Goal: Task Accomplishment & Management: Use online tool/utility

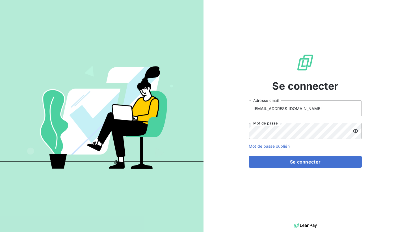
click at [356, 130] on icon at bounding box center [356, 131] width 6 height 6
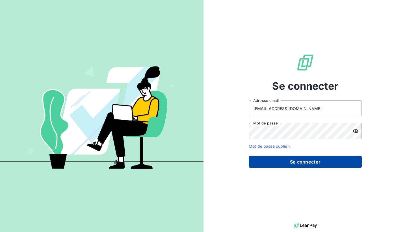
click at [278, 164] on button "Se connecter" at bounding box center [305, 162] width 113 height 12
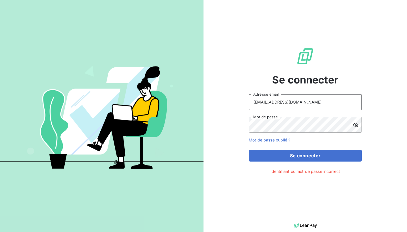
click at [253, 102] on input "b.golabkan@eqquipro.fr" at bounding box center [305, 102] width 113 height 16
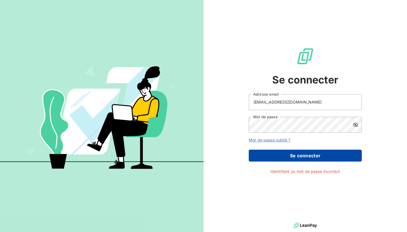
click at [260, 159] on button "Se connecter" at bounding box center [305, 155] width 113 height 12
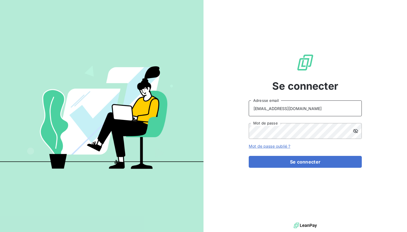
click at [283, 111] on input "b.golabkan@eqquipro.fr" at bounding box center [305, 108] width 113 height 16
click at [283, 109] on input "b.golabkan@eqquipro.fr" at bounding box center [305, 108] width 113 height 16
click at [289, 110] on input "b.golabkan@equipro.fr" at bounding box center [305, 108] width 113 height 16
type input "b.golabkan@equippro.fr"
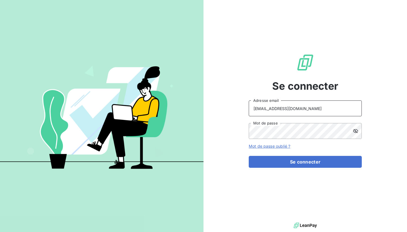
click at [305, 162] on button "Se connecter" at bounding box center [305, 162] width 113 height 12
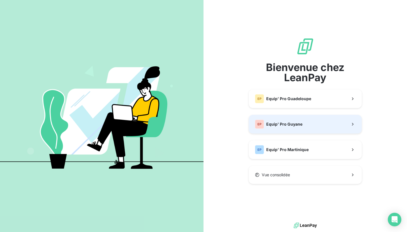
click at [292, 125] on span "Equip' Pro Guyane" at bounding box center [284, 124] width 36 height 6
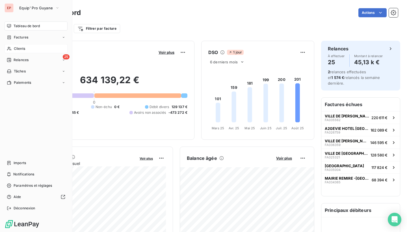
click at [13, 48] on div "Clients" at bounding box center [36, 48] width 63 height 9
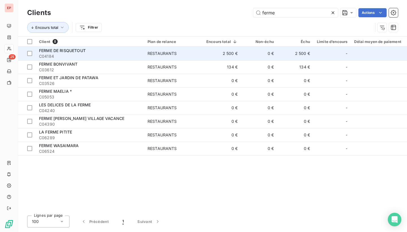
type input "ferme"
click at [80, 47] on td "FERME DE RISQUETOUT C04184" at bounding box center [90, 54] width 108 height 14
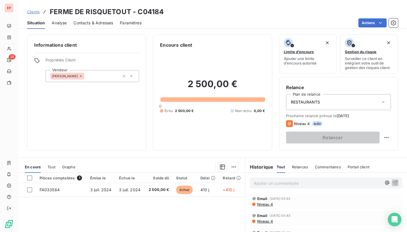
click at [316, 103] on span "RESTAURANTS" at bounding box center [305, 102] width 29 height 6
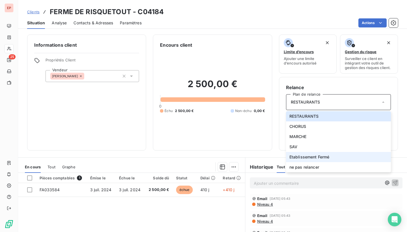
scroll to position [6, 0]
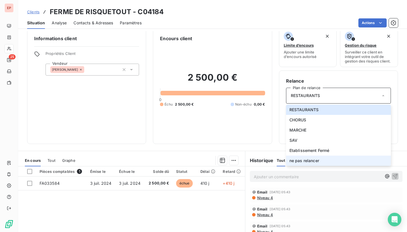
click at [308, 160] on span "ne pas relancer" at bounding box center [304, 161] width 30 height 6
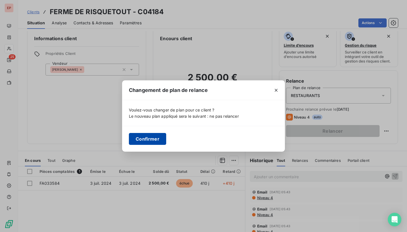
click at [143, 140] on button "Confirmer" at bounding box center [147, 139] width 37 height 12
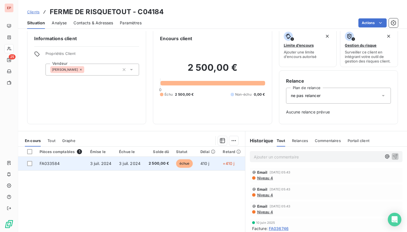
click at [49, 163] on span "FA033584" at bounding box center [50, 163] width 20 height 5
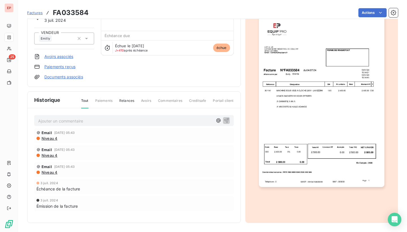
scroll to position [48, 0]
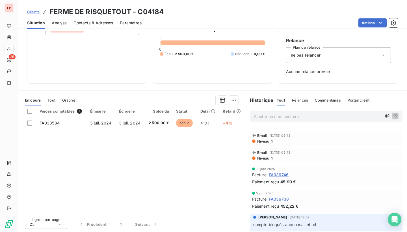
click at [286, 118] on p "Ajouter un commentaire ﻿" at bounding box center [318, 116] width 128 height 7
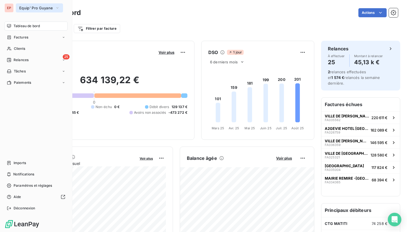
click at [26, 8] on span "Equip' Pro Guyane" at bounding box center [36, 8] width 34 height 5
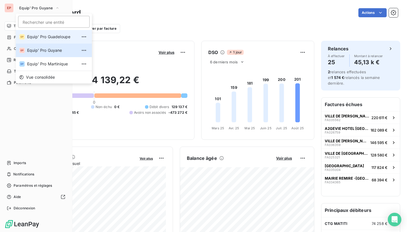
click at [27, 38] on li "EP Equip' Pro Guadeloupe" at bounding box center [54, 37] width 76 height 14
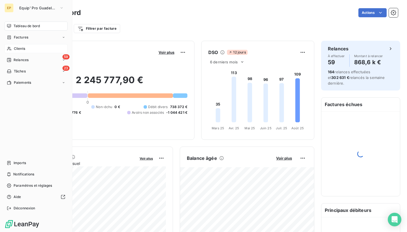
click at [17, 48] on span "Clients" at bounding box center [19, 48] width 11 height 5
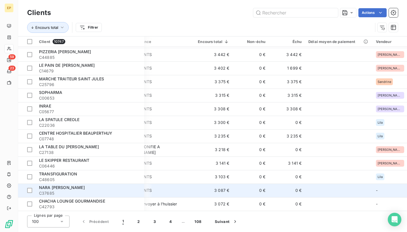
click at [58, 187] on span "NARA [PERSON_NAME]" at bounding box center [62, 187] width 46 height 5
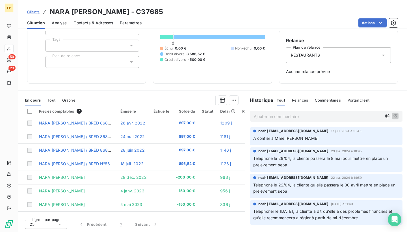
scroll to position [47, 0]
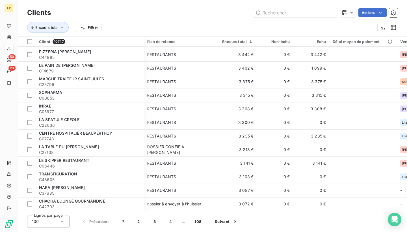
scroll to position [1194, 1]
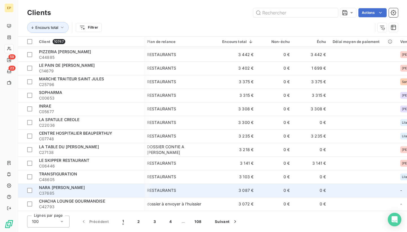
click at [52, 185] on span "NARA [PERSON_NAME]" at bounding box center [62, 187] width 46 height 5
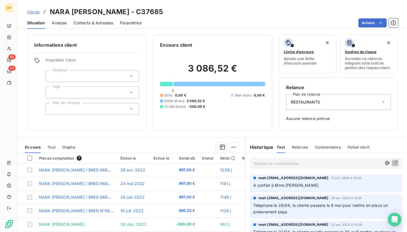
click at [104, 79] on div at bounding box center [91, 76] width 93 height 12
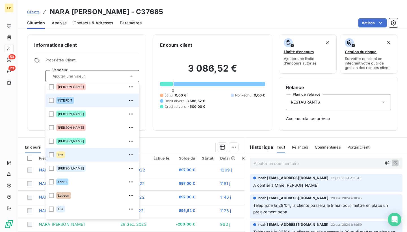
scroll to position [87, 0]
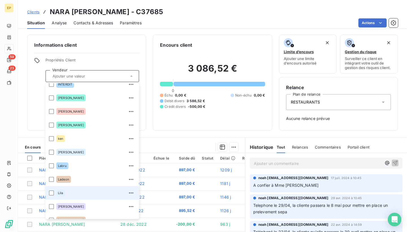
click at [68, 191] on div "Lila" at bounding box center [95, 192] width 79 height 9
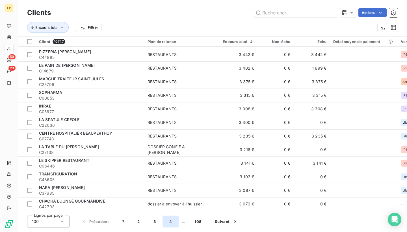
click at [166, 222] on button "4" at bounding box center [170, 221] width 16 height 12
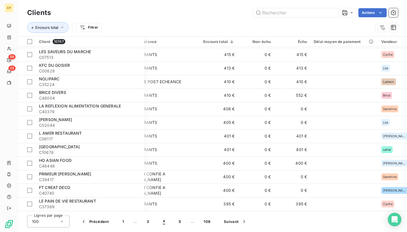
scroll to position [853, 19]
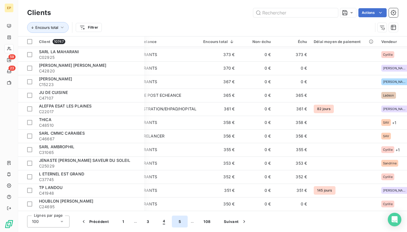
click at [181, 224] on button "5" at bounding box center [180, 221] width 16 height 12
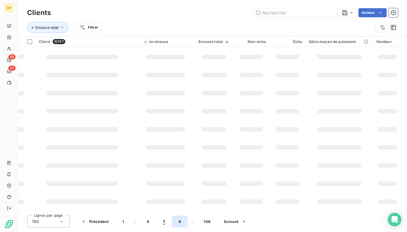
scroll to position [0, 0]
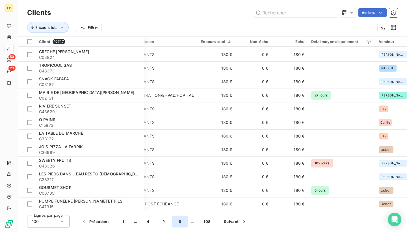
click at [177, 222] on button "6" at bounding box center [180, 221] width 16 height 12
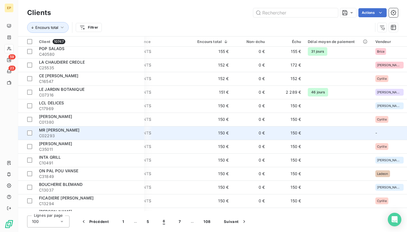
click at [175, 131] on span "RESTAURANTS" at bounding box center [156, 133] width 68 height 6
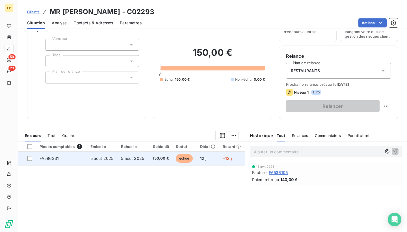
click at [51, 157] on span "FA596331" at bounding box center [49, 158] width 19 height 5
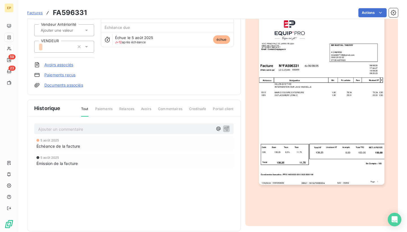
click at [77, 31] on input "text" at bounding box center [68, 30] width 57 height 5
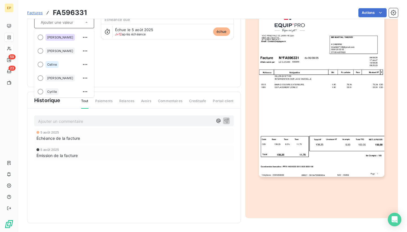
click at [122, 52] on div "MR [PERSON_NAME] C02293 Montant initial 150,00 € Émise le 5 août 2025 Vendeur A…" at bounding box center [133, 22] width 199 height 115
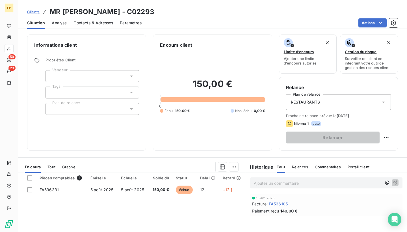
click at [124, 73] on div at bounding box center [91, 76] width 93 height 12
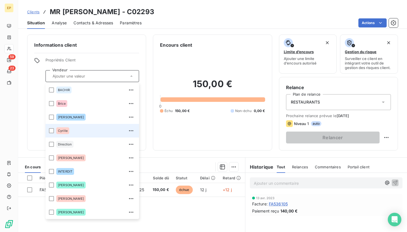
click at [86, 129] on div "Cyrille" at bounding box center [95, 130] width 79 height 9
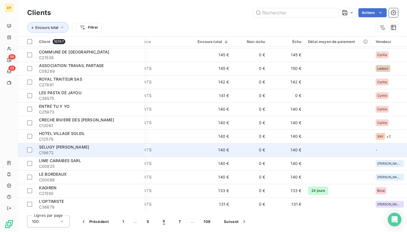
click at [84, 146] on span "SELUGY [PERSON_NAME]" at bounding box center [64, 146] width 50 height 5
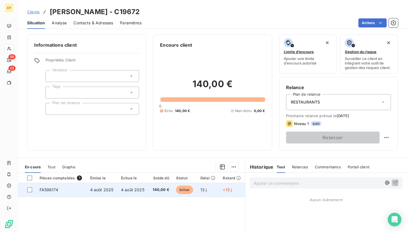
click at [40, 190] on span "FA596174" at bounding box center [49, 189] width 19 height 5
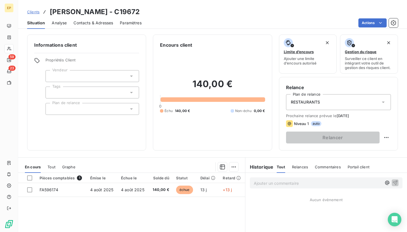
click at [68, 76] on div at bounding box center [91, 76] width 93 height 12
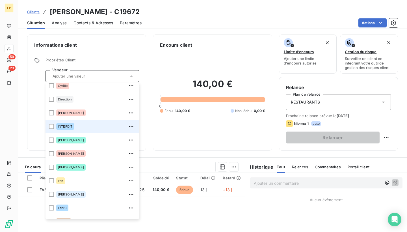
scroll to position [51, 0]
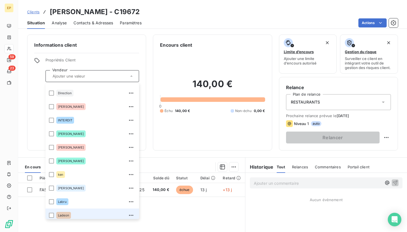
click at [59, 214] on div "Ladeon" at bounding box center [63, 215] width 15 height 7
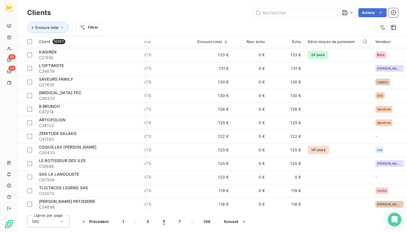
scroll to position [731, 25]
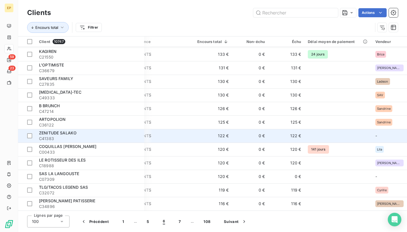
click at [85, 136] on span "C41383" at bounding box center [90, 139] width 102 height 6
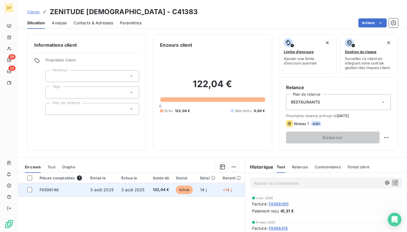
click at [51, 189] on span "FA596146" at bounding box center [49, 189] width 19 height 5
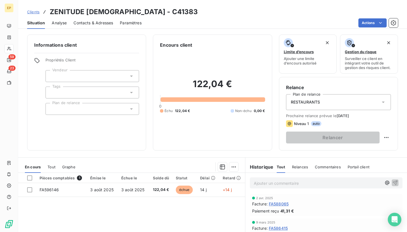
click at [68, 77] on div at bounding box center [91, 76] width 93 height 12
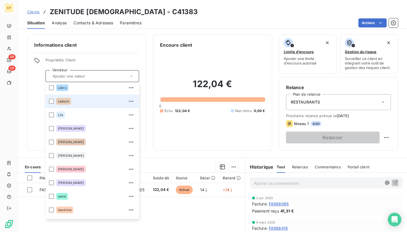
scroll to position [166, 0]
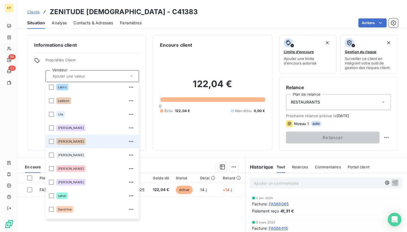
click at [74, 139] on div "[PERSON_NAME]" at bounding box center [70, 141] width 29 height 7
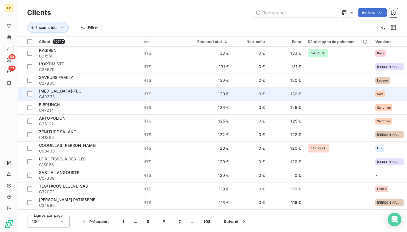
scroll to position [733, 25]
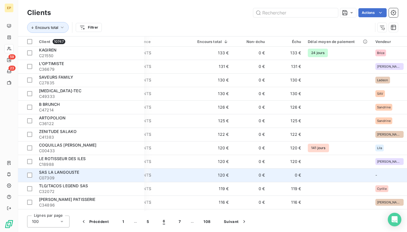
click at [99, 176] on span "C07309" at bounding box center [90, 178] width 102 height 6
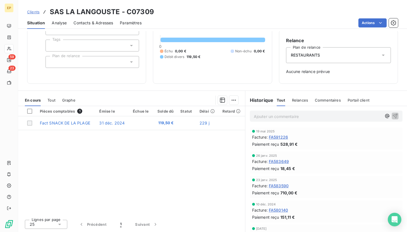
click at [279, 134] on span "FA591226" at bounding box center [278, 137] width 19 height 6
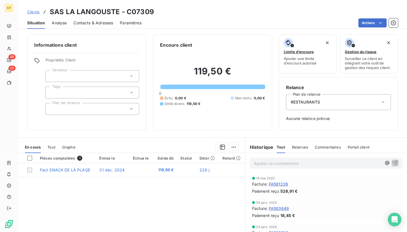
click at [60, 76] on div at bounding box center [91, 76] width 93 height 12
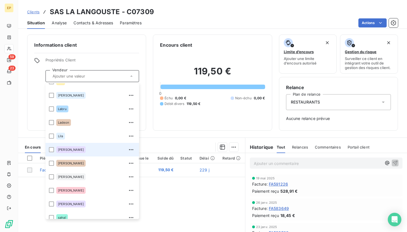
scroll to position [148, 0]
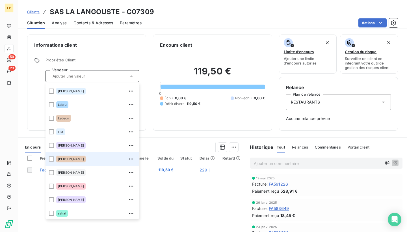
click at [64, 159] on span "[PERSON_NAME]" at bounding box center [71, 158] width 26 height 3
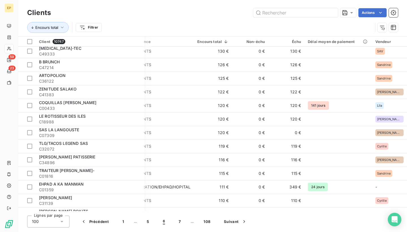
scroll to position [822, 25]
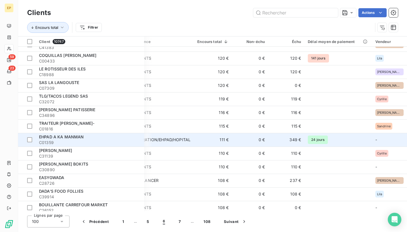
click at [109, 140] on span "C01359" at bounding box center [90, 143] width 102 height 6
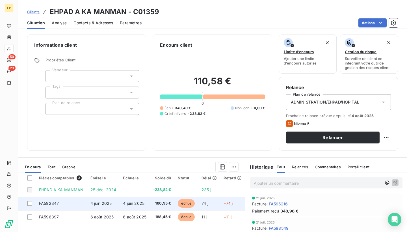
scroll to position [36, 0]
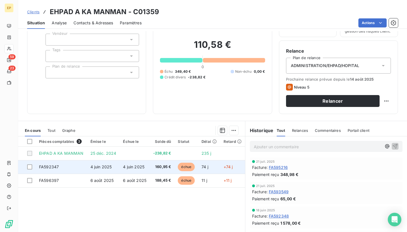
click at [45, 167] on span "FA592347" at bounding box center [49, 166] width 20 height 5
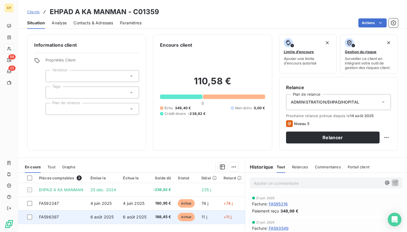
click at [52, 214] on span "FA596397" at bounding box center [49, 216] width 20 height 5
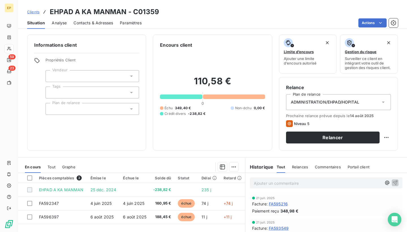
click at [68, 74] on div at bounding box center [91, 76] width 93 height 12
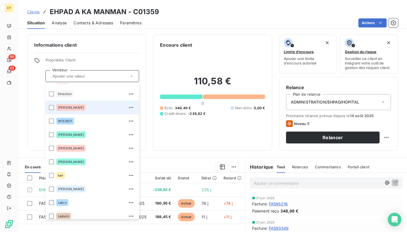
scroll to position [8, 0]
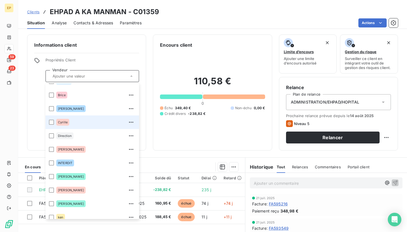
click at [66, 123] on span "Cyrille" at bounding box center [63, 121] width 10 height 3
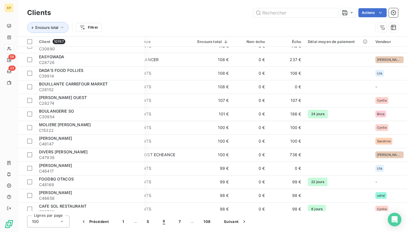
scroll to position [937, 25]
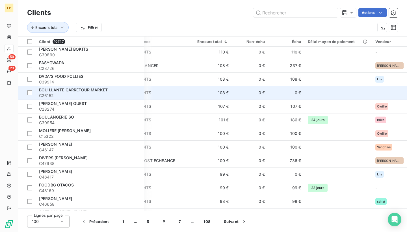
click at [94, 91] on span "BOUILLANTE CARREFOUR MARKET" at bounding box center [73, 89] width 69 height 5
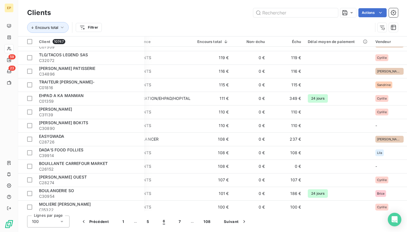
scroll to position [865, 25]
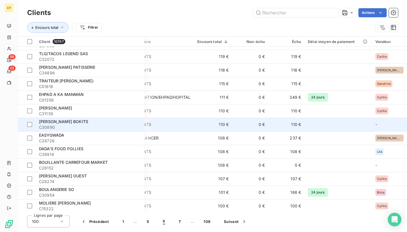
click at [74, 123] on div "[PERSON_NAME] BOKITS" at bounding box center [90, 122] width 102 height 6
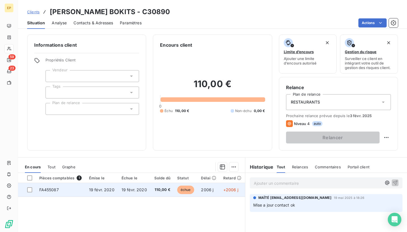
click at [47, 190] on span "FA455087" at bounding box center [48, 189] width 19 height 5
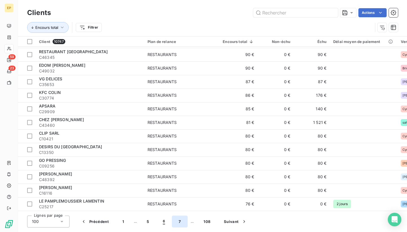
click at [179, 219] on button "7" at bounding box center [180, 221] width 16 height 12
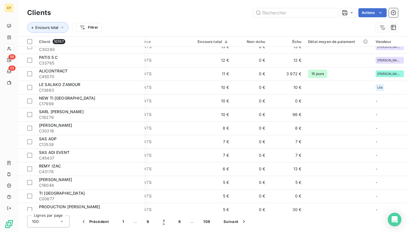
scroll to position [700, 25]
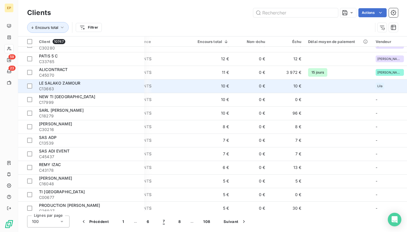
click at [98, 84] on div "LE SALAKO ZAMOUR" at bounding box center [90, 83] width 102 height 6
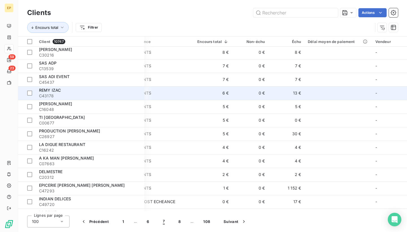
scroll to position [731, 25]
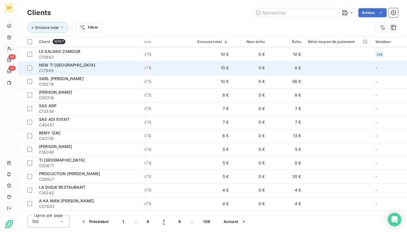
click at [90, 69] on span "C17999" at bounding box center [90, 71] width 102 height 6
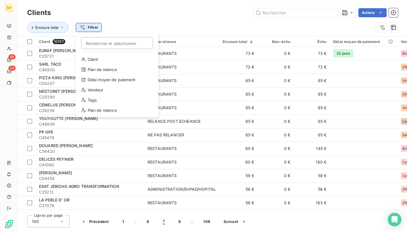
click at [92, 29] on html "EP 59 23 Clients Actions Encours total Filtrer Rechercher et sélectionner Clien…" at bounding box center [203, 116] width 407 height 232
click at [96, 89] on div "Vendeur" at bounding box center [117, 89] width 78 height 9
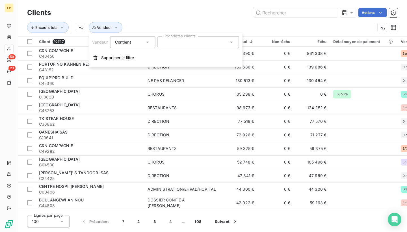
click at [176, 43] on div at bounding box center [198, 42] width 81 height 12
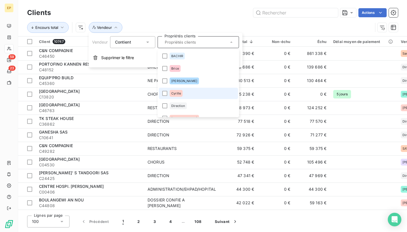
click at [173, 90] on div "Cyrille" at bounding box center [175, 93] width 13 height 7
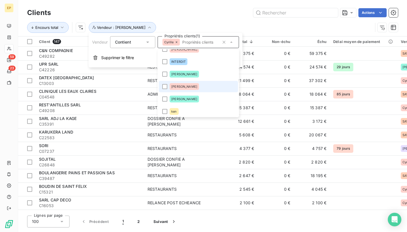
scroll to position [90, 0]
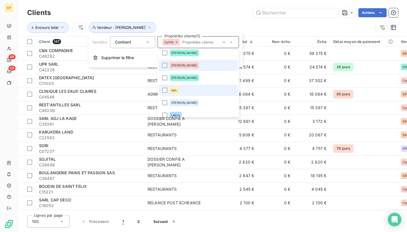
click at [173, 87] on div "ken" at bounding box center [173, 90] width 9 height 7
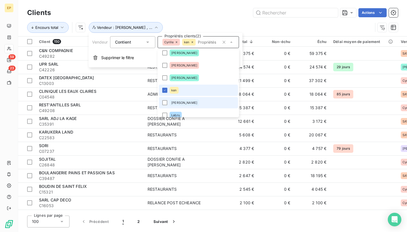
scroll to position [109, 0]
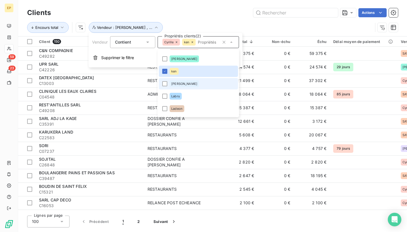
click at [174, 84] on span "[PERSON_NAME]" at bounding box center [184, 83] width 26 height 3
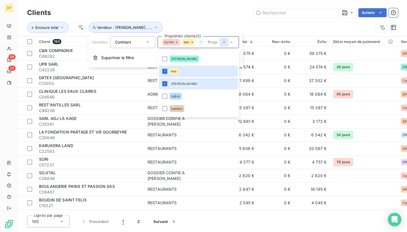
click at [226, 41] on icon "button" at bounding box center [224, 42] width 6 height 6
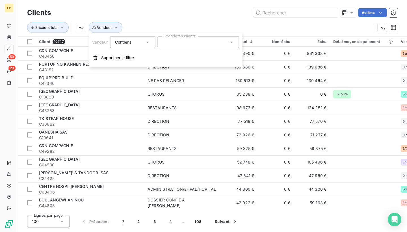
click at [232, 42] on icon at bounding box center [231, 42] width 3 height 1
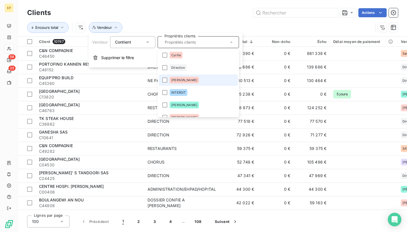
scroll to position [39, 0]
click at [171, 81] on div "[PERSON_NAME]" at bounding box center [183, 78] width 29 height 7
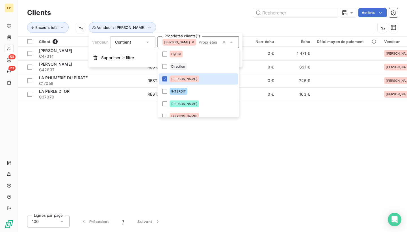
click at [172, 14] on div "Actions" at bounding box center [228, 12] width 340 height 9
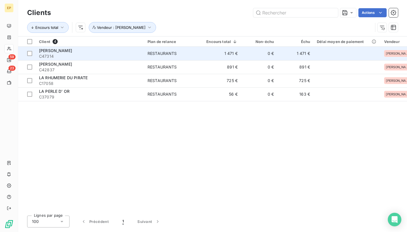
click at [63, 50] on span "[PERSON_NAME]" at bounding box center [55, 50] width 33 height 5
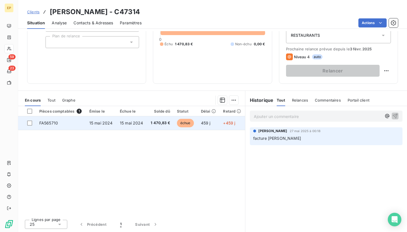
scroll to position [67, 0]
click at [53, 119] on td "FA565710" at bounding box center [61, 123] width 50 height 14
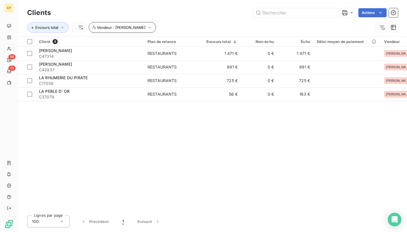
click at [120, 29] on span "Vendeur : [PERSON_NAME]" at bounding box center [121, 27] width 49 height 5
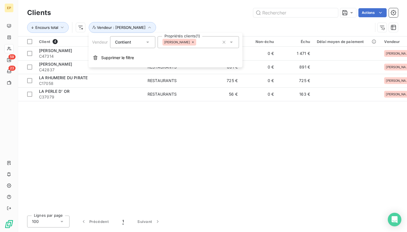
click at [192, 43] on icon at bounding box center [193, 42] width 2 height 2
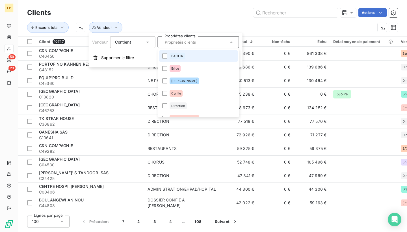
click at [217, 43] on input "text" at bounding box center [195, 42] width 66 height 5
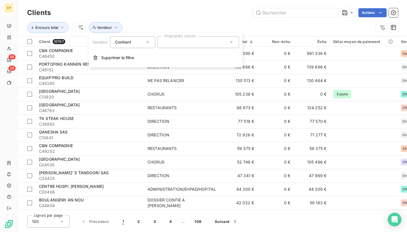
click at [196, 45] on div at bounding box center [198, 42] width 81 height 12
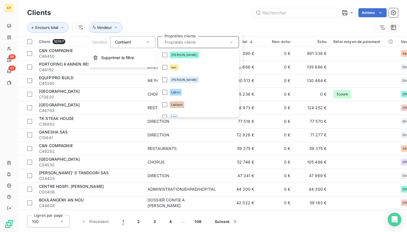
scroll to position [118, 0]
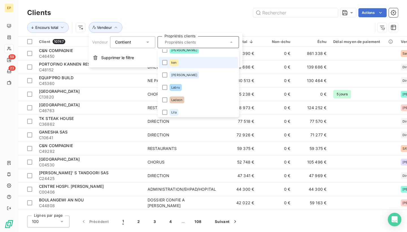
click at [189, 63] on li "ken" at bounding box center [198, 62] width 79 height 11
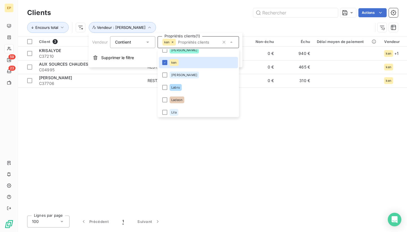
click at [182, 25] on div "Encours total Vendeur : [PERSON_NAME]" at bounding box center [199, 27] width 345 height 11
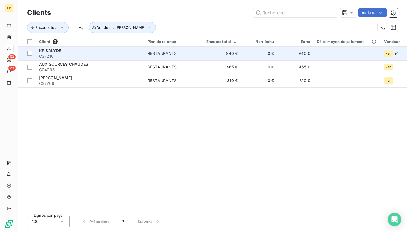
click at [75, 49] on div "KRISALYDE" at bounding box center [90, 51] width 102 height 6
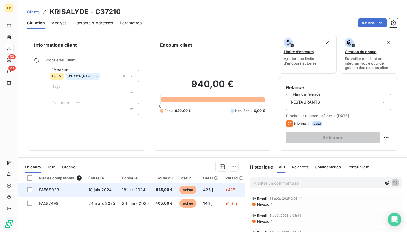
click at [55, 190] on span "FA568023" at bounding box center [49, 189] width 20 height 5
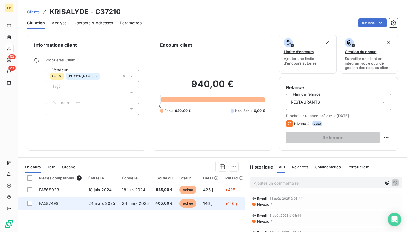
click at [41, 201] on span "FA587499" at bounding box center [48, 203] width 19 height 5
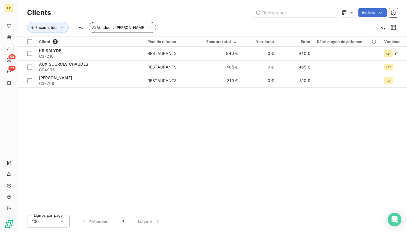
click at [147, 28] on icon "button" at bounding box center [150, 28] width 6 height 6
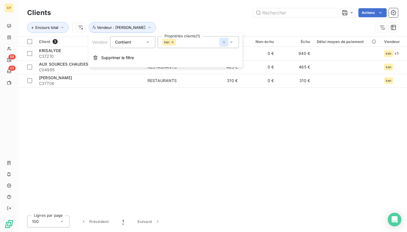
click at [223, 43] on icon "button" at bounding box center [224, 42] width 6 height 6
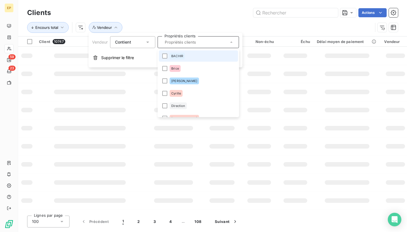
click at [231, 43] on icon at bounding box center [232, 42] width 6 height 6
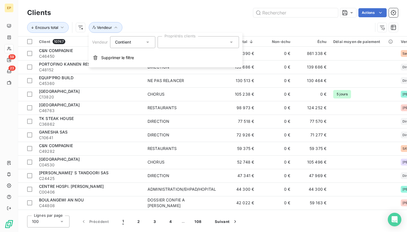
click at [234, 41] on icon at bounding box center [232, 42] width 6 height 6
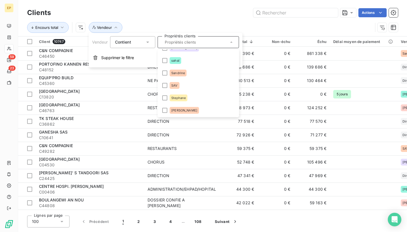
scroll to position [244, 0]
click at [174, 88] on div "SAV" at bounding box center [174, 85] width 10 height 7
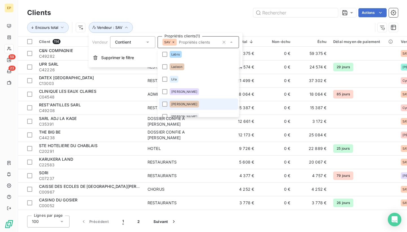
scroll to position [147, 0]
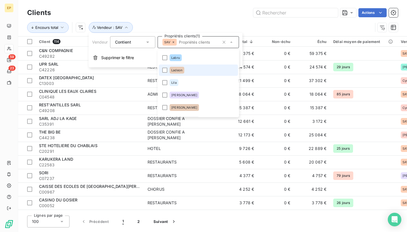
click at [181, 72] on div "Ladeon" at bounding box center [176, 70] width 15 height 7
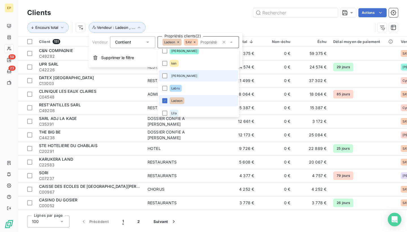
scroll to position [112, 0]
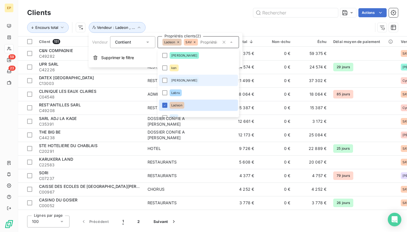
click at [177, 80] on span "[PERSON_NAME]" at bounding box center [184, 80] width 26 height 3
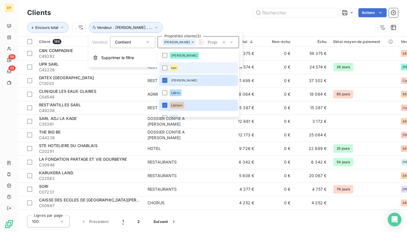
click at [177, 68] on ul "[PERSON_NAME] [PERSON_NAME] Direction [PERSON_NAME] INTERDIT [PERSON_NAME] [PER…" at bounding box center [198, 83] width 81 height 68
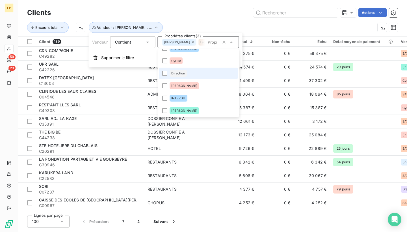
scroll to position [17, 0]
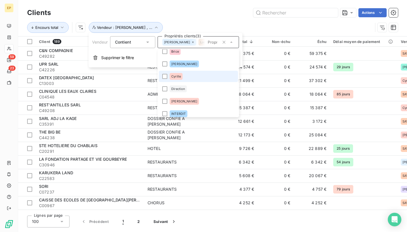
click at [173, 74] on div "Cyrille" at bounding box center [175, 76] width 13 height 7
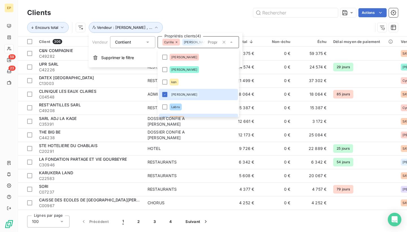
scroll to position [99, 0]
click at [169, 79] on li "ken" at bounding box center [198, 81] width 79 height 11
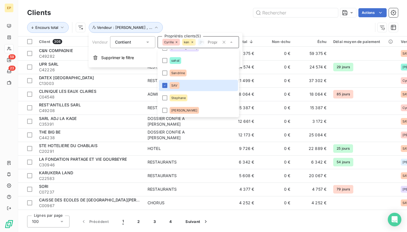
scroll to position [244, 0]
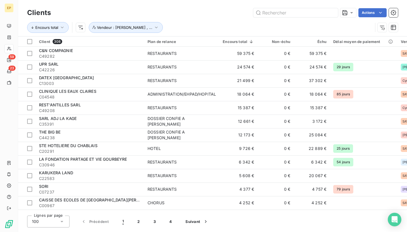
click at [195, 21] on div "Encours total Vendeur : Cyrille , ..." at bounding box center [212, 28] width 371 height 18
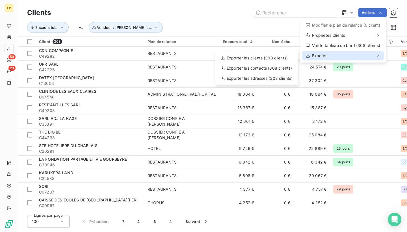
click at [327, 55] on div "Exports" at bounding box center [342, 55] width 81 height 9
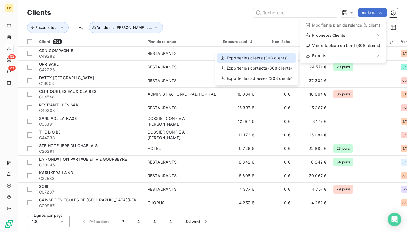
click at [284, 59] on div "Exporter les clients (308 clients)" at bounding box center [256, 57] width 79 height 9
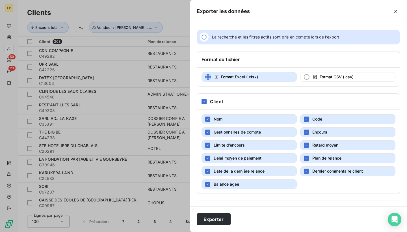
click at [239, 186] on span "Balance âgée" at bounding box center [226, 183] width 25 height 5
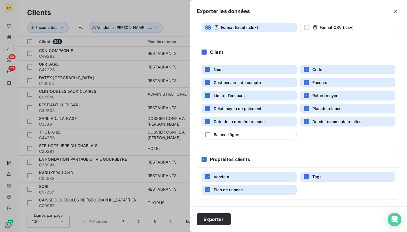
scroll to position [49, 0]
click at [327, 177] on button "Tags" at bounding box center [347, 177] width 95 height 10
click at [220, 189] on span "Plan de relance" at bounding box center [228, 189] width 29 height 5
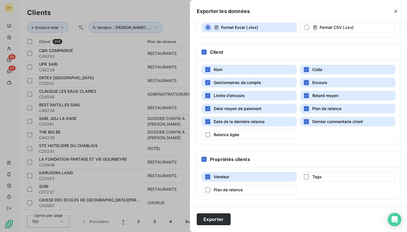
click at [321, 107] on span "Plan de relance" at bounding box center [326, 108] width 29 height 5
click at [322, 97] on span "Retard moyen" at bounding box center [325, 95] width 26 height 5
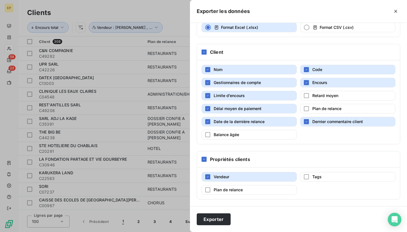
click at [246, 81] on span "Gestionnaires de compte" at bounding box center [237, 82] width 47 height 5
click at [229, 95] on span "Limite d’encours" at bounding box center [229, 95] width 31 height 5
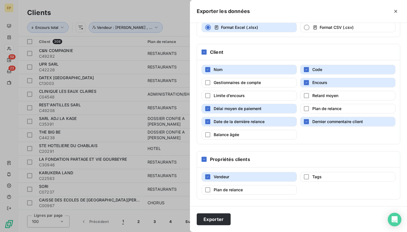
click at [223, 106] on span "Délai moyen de paiement" at bounding box center [238, 108] width 48 height 5
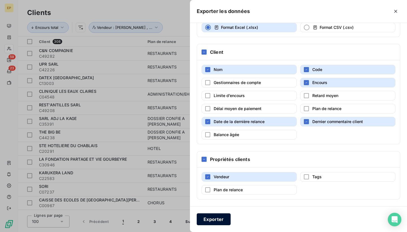
click at [209, 217] on button "Exporter" at bounding box center [214, 219] width 34 height 12
